Goal: Navigation & Orientation: Find specific page/section

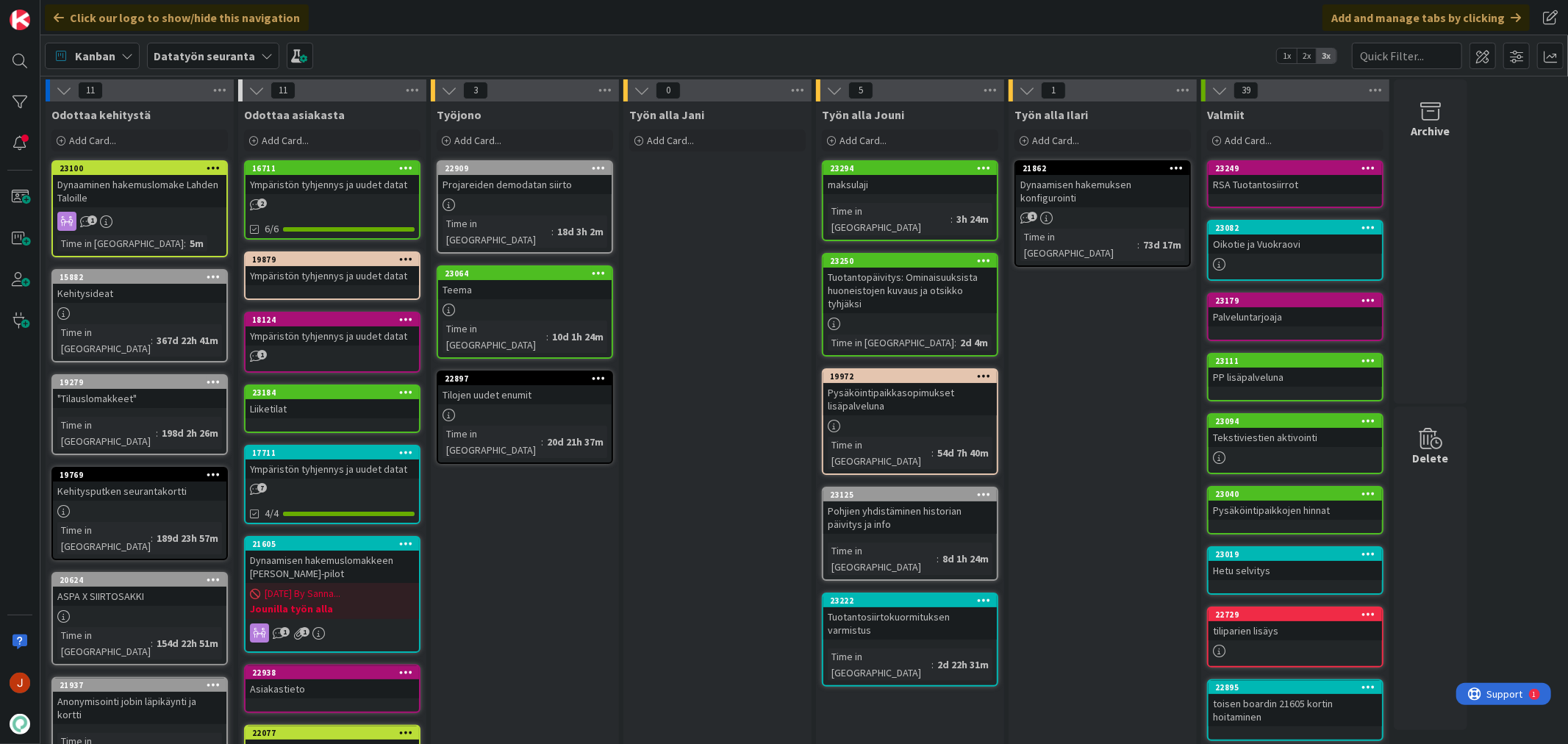
click at [1045, 361] on div "Työn alla Ilari Add Card... 21862 Dynaamisen hakemuksen konfigurointi 1 Time in…" at bounding box center [1103, 696] width 188 height 1191
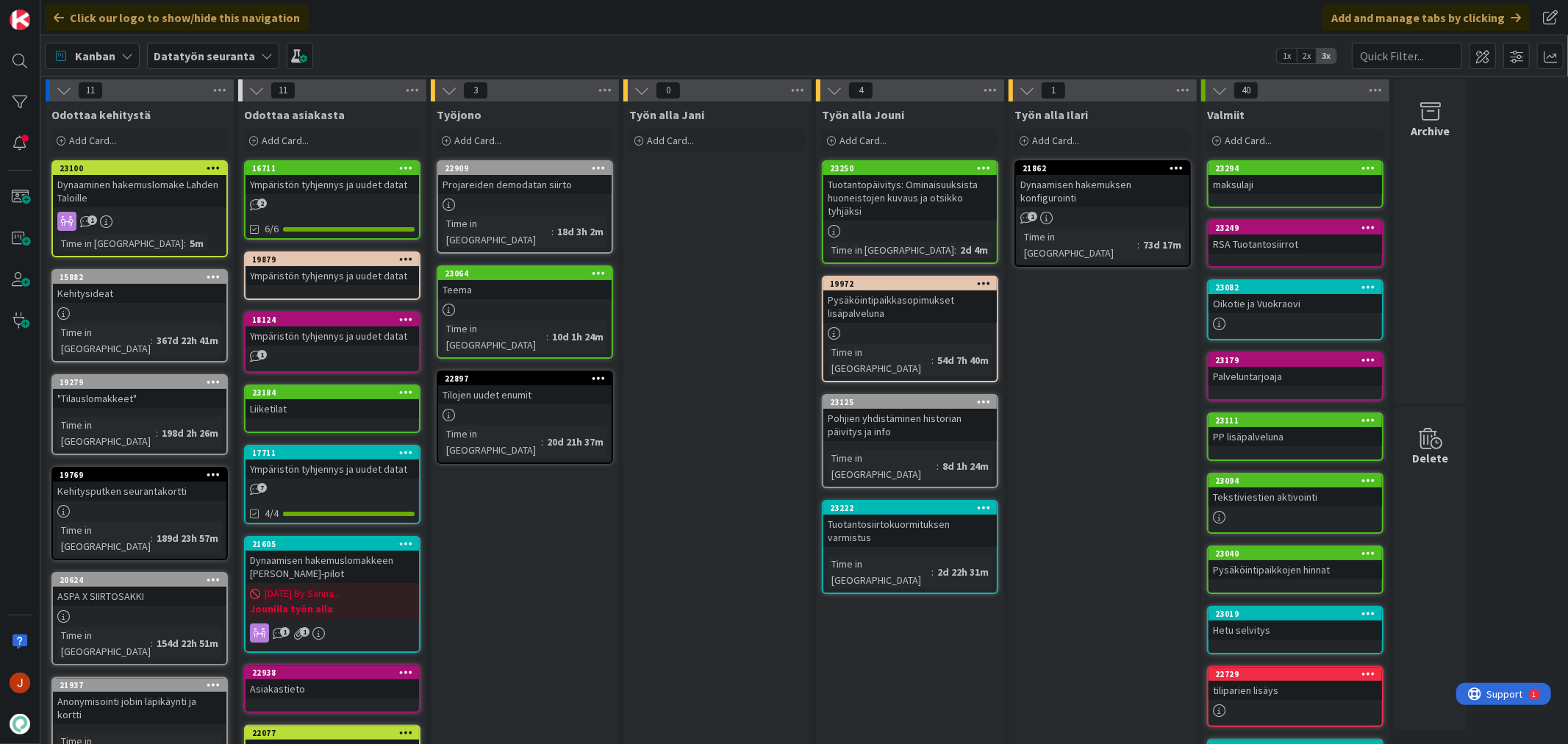
click at [898, 181] on div "Tuotantopäivitys: Ominaisuuksista huoneistojen kuvaus ja otsikko tyhjäksi" at bounding box center [910, 197] width 174 height 45
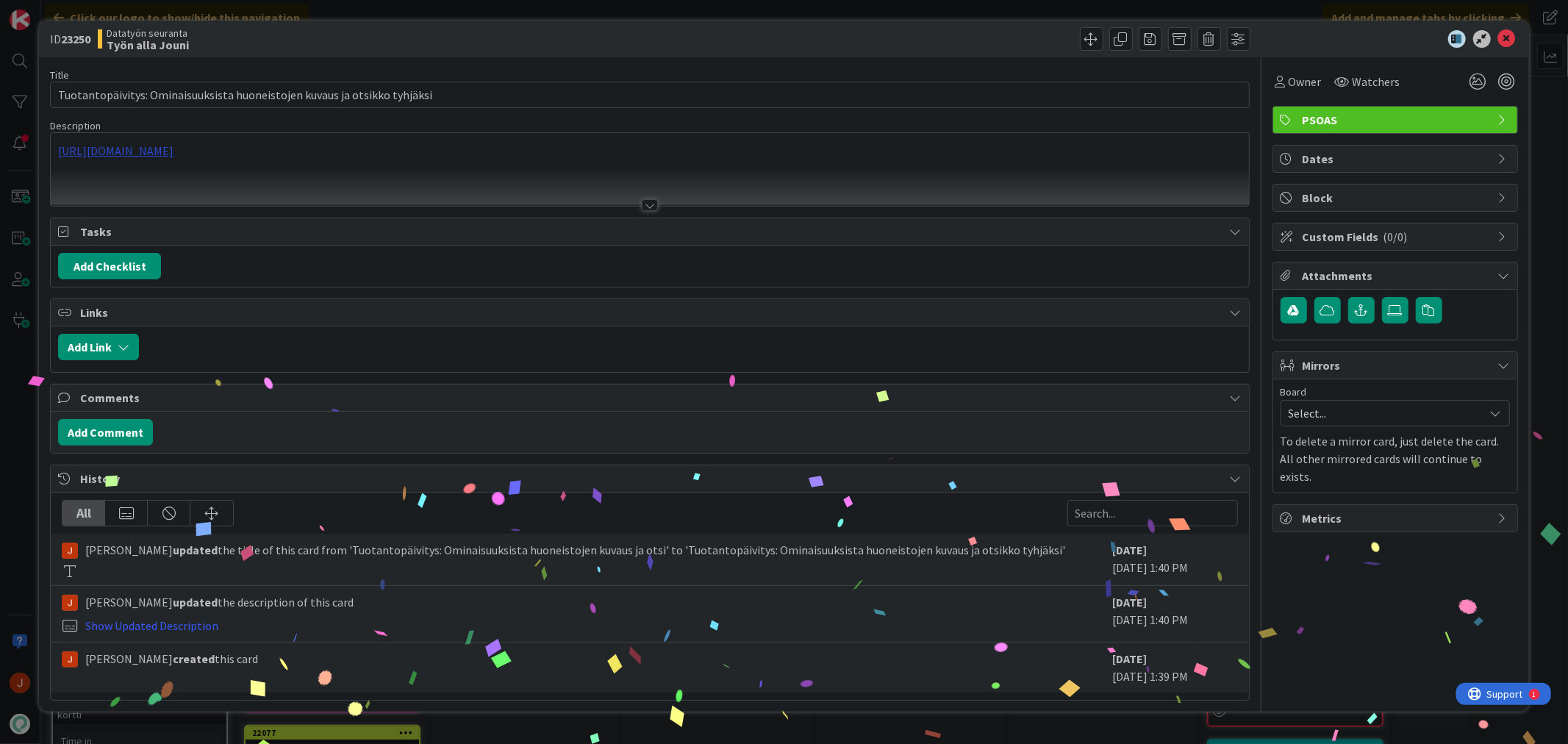
click at [210, 147] on div "https://pandiaoy.slack.com/archives/C08DUJ5M66N/p1757495810778539" at bounding box center [650, 170] width 1197 height 73
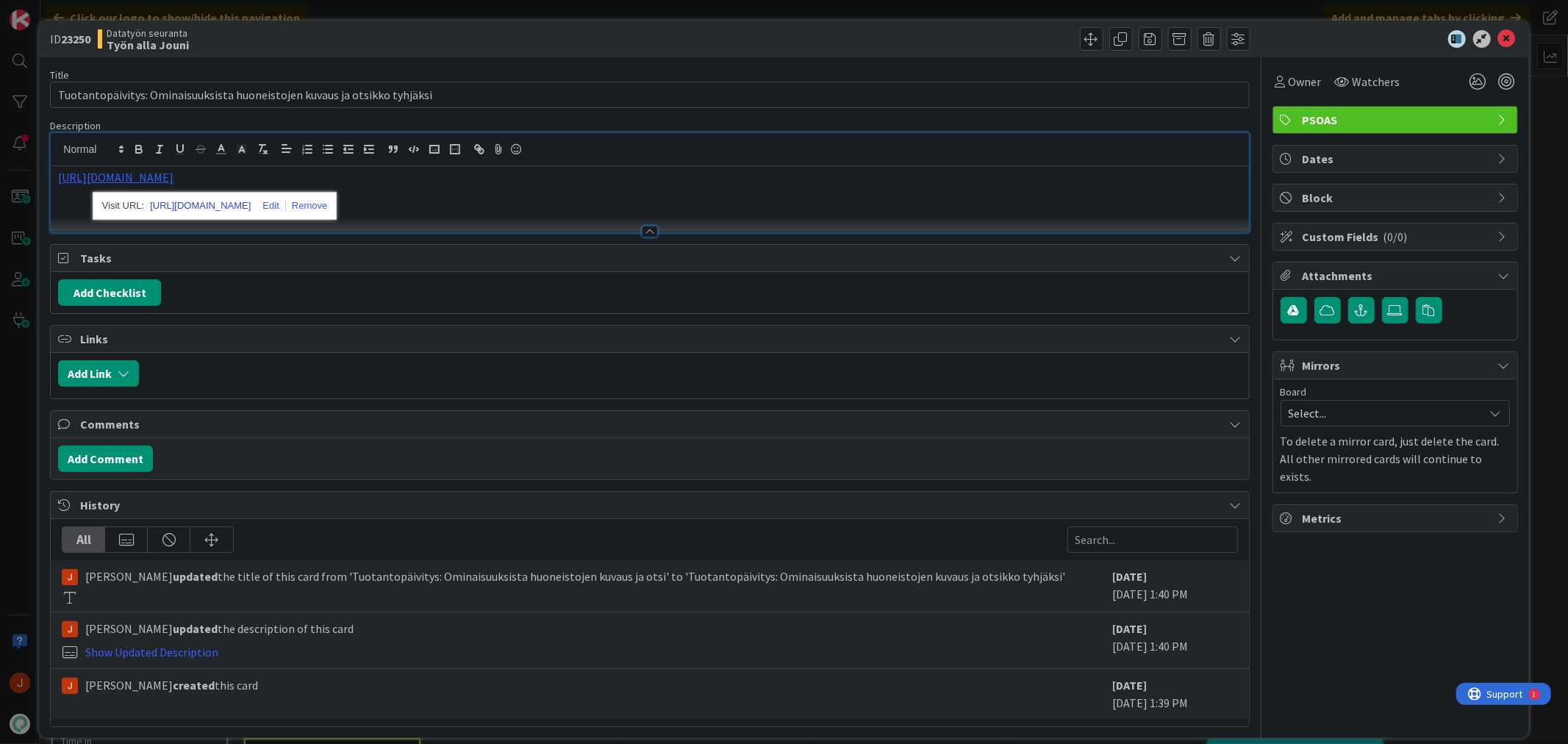
click at [221, 210] on link "https://pandiaoy.slack.com/archives/C08DUJ5M66N/p1757495810778539" at bounding box center [200, 205] width 101 height 19
